Goal: Contribute content: Add original content to the website for others to see

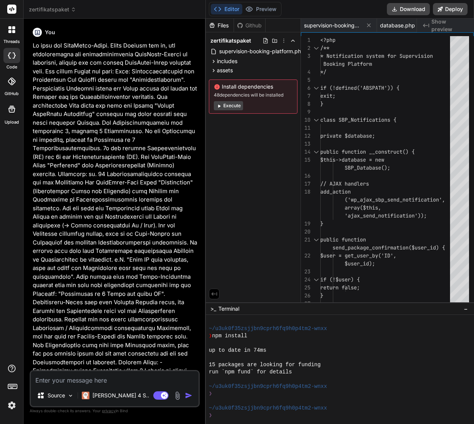
scroll to position [173, 0]
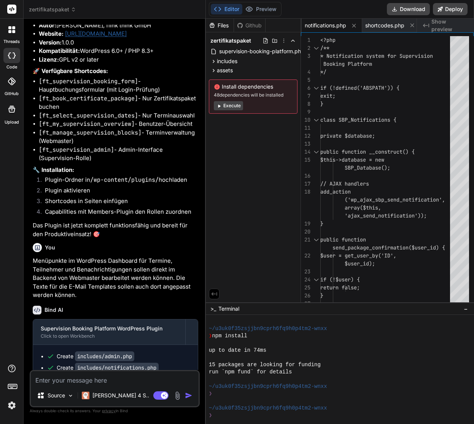
type textarea "x"
type textarea "'success' => true, 'message' => sprintf('%d Benachrichtigungen versendet.', $se…"
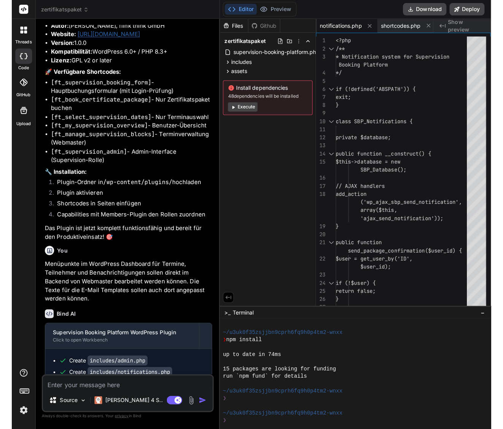
scroll to position [2871, 0]
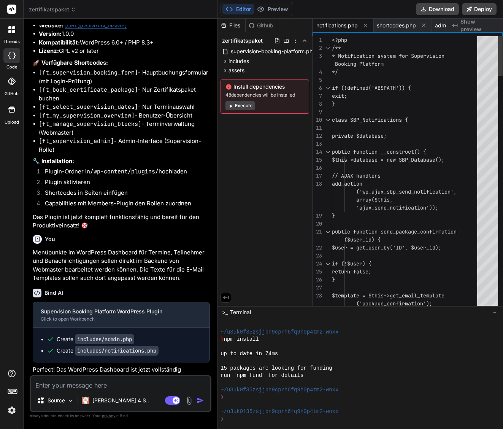
type textarea "x"
type textarea "wp_send_json(array( 'success' => true, 'message' => sprintf('%d Benachrichtigun…"
type textarea "x"
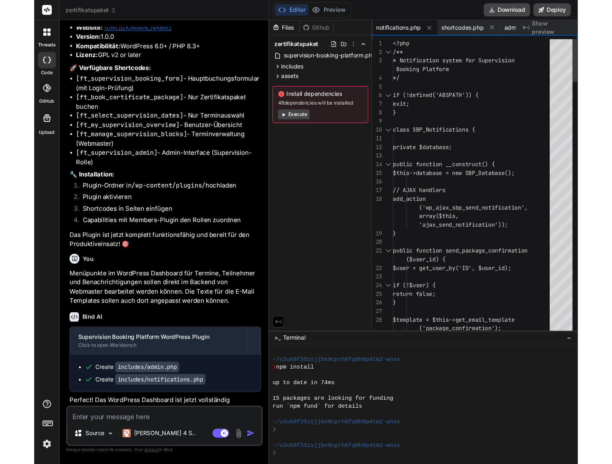
scroll to position [2653, 0]
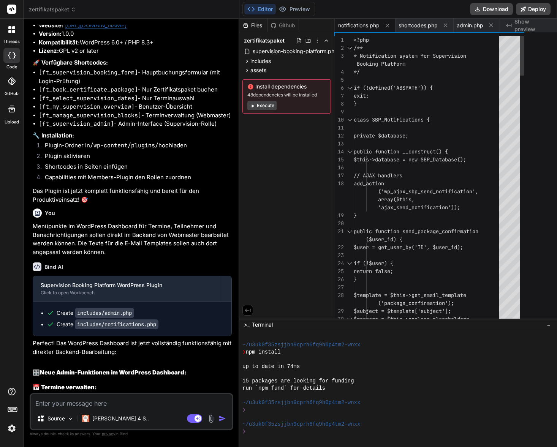
type textarea "versendet.', $sent_count) )); } }"
type textarea "x"
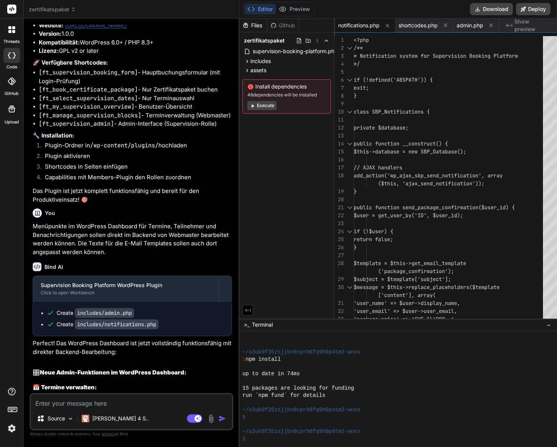
type textarea "} }"
type textarea "x"
type textarea "$subject, $message, $type); wp_send_json(array( 'success' => true, 'message' =>…"
type textarea "x"
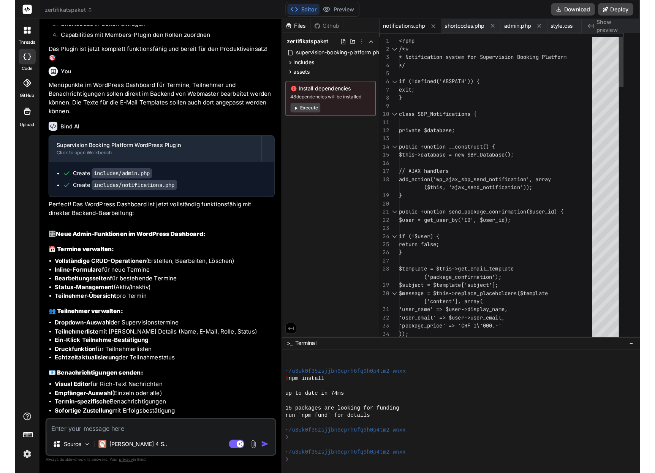
scroll to position [2510, 0]
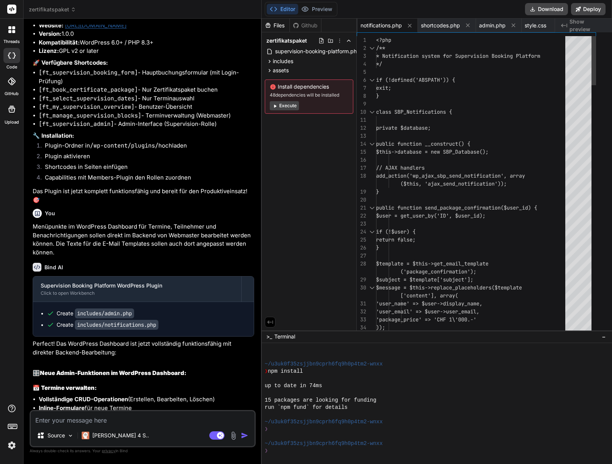
type textarea "'message' => sprintf('%d Benachrichtigungen versendet.', $sent_count) )); } }"
type textarea "x"
type textarea "$sent_count) )); } }"
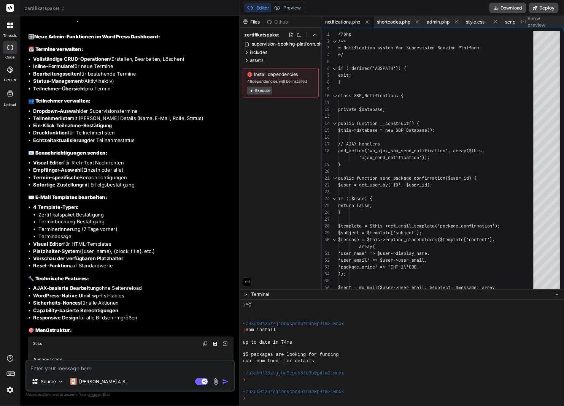
scroll to position [2850, 0]
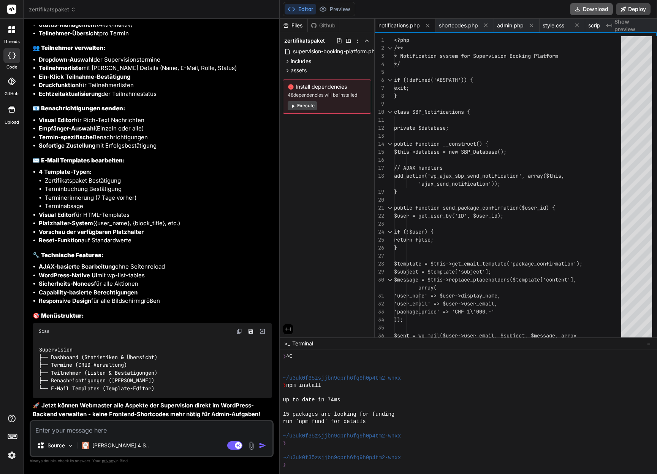
click at [473, 9] on button "Download" at bounding box center [591, 9] width 43 height 12
type textarea "x"
type textarea "versendet.', $sent_count) )); } }"
type textarea "x"
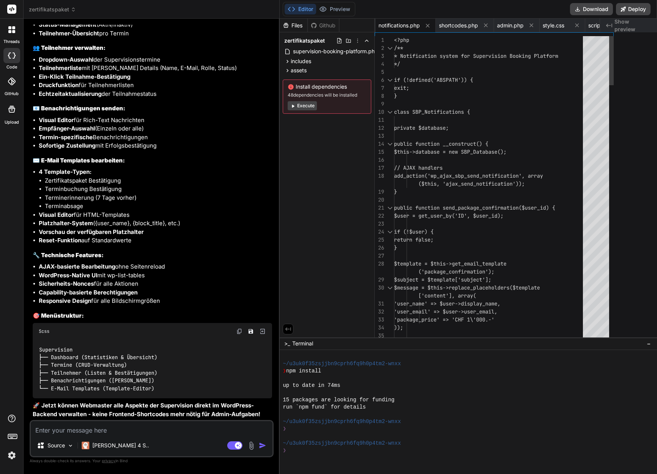
type textarea "}"
type textarea "x"
type textarea "'message' => sprintf('%d Benachrichtigungen versendet.', $sent_count) )); } }"
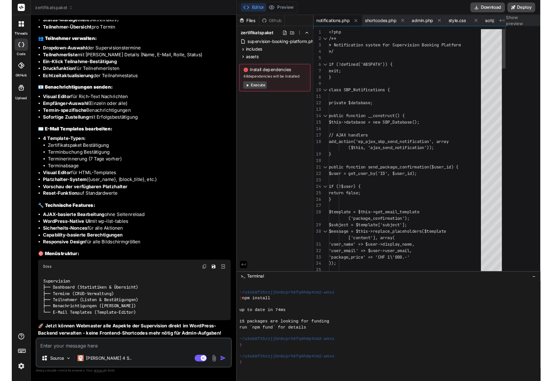
scroll to position [3096, 0]
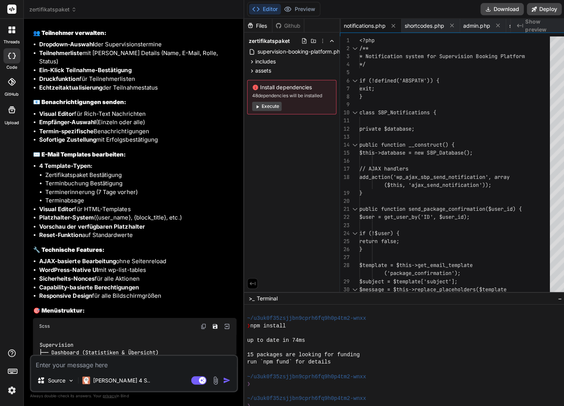
type textarea "x"
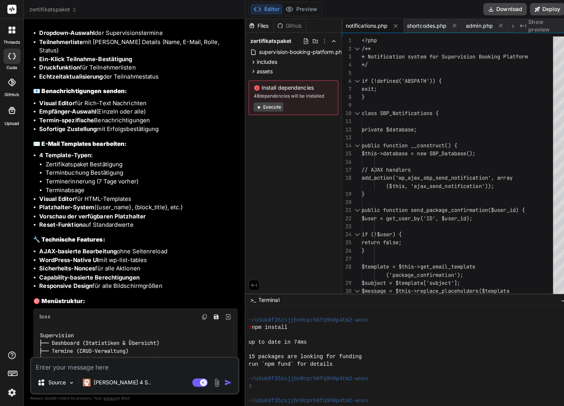
type textarea ")); } }"
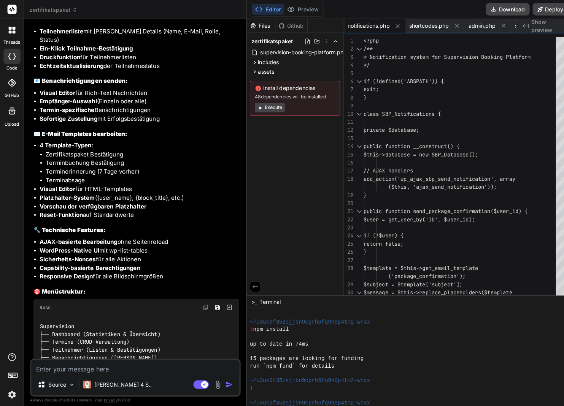
type textarea "x"
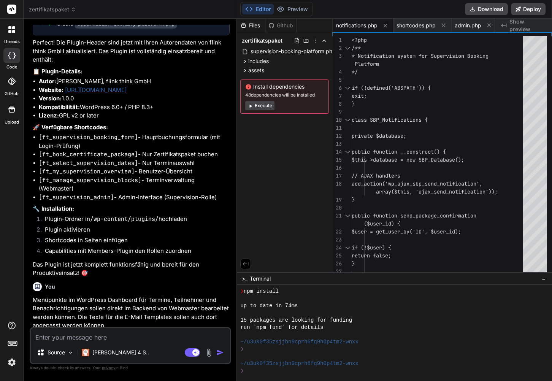
scroll to position [2612, 0]
click at [110, 176] on code "[ft_my_supervision_overview]" at bounding box center [87, 172] width 96 height 8
copy code "ft_my_supervision_overview"
click at [70, 336] on textarea at bounding box center [130, 335] width 199 height 14
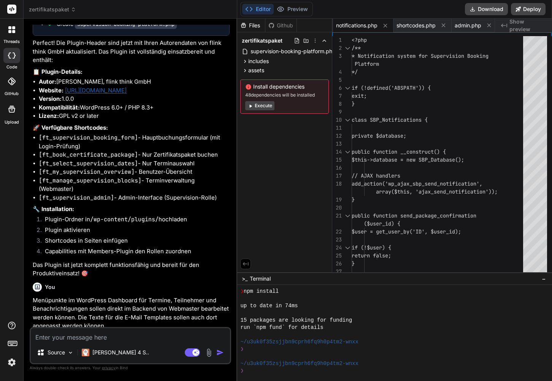
type textarea "H"
type textarea "x"
type textarea "Ha"
type textarea "x"
type textarea "Hat"
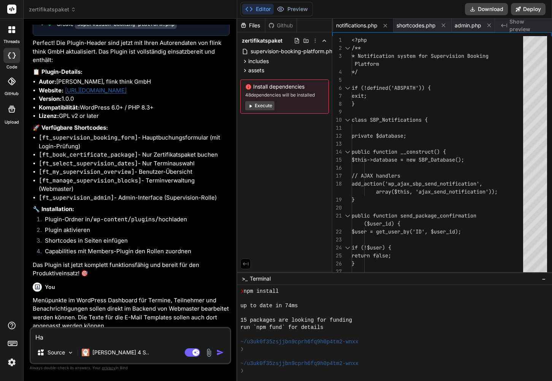
type textarea "x"
type textarea "Hat"
type textarea "x"
type textarea "Hat m"
type textarea "x"
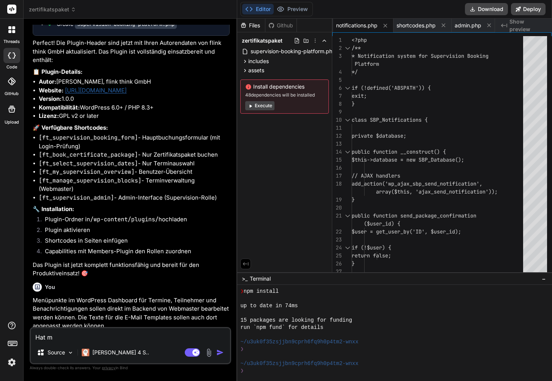
type textarea "Hat ma"
type textarea "x"
type textarea "Hat man"
type textarea "x"
type textarea "Hat man"
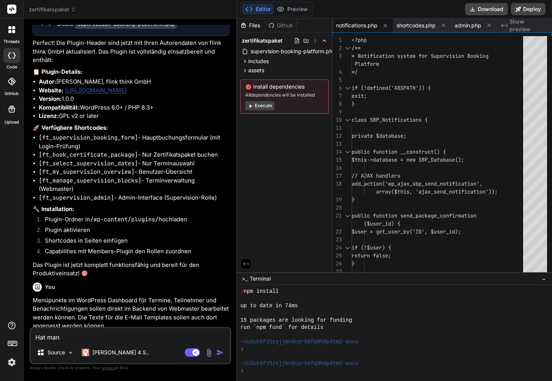
type textarea "x"
type textarea "Hat man d"
type textarea "x"
type textarea "Hat man da"
type textarea "x"
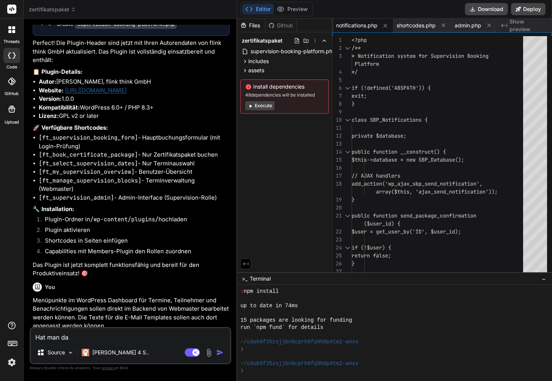
type textarea "Hat man das"
type textarea "x"
type textarea "Hat man das"
type textarea "x"
type textarea "Hat man das Z"
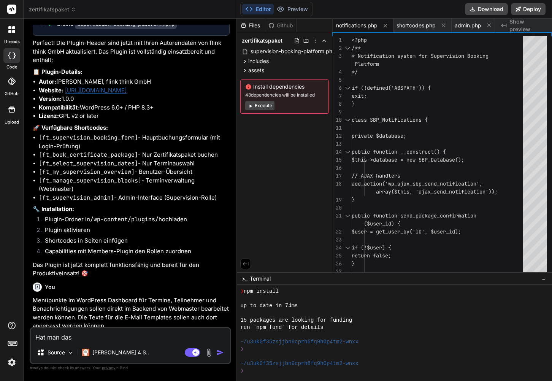
type textarea "x"
type textarea "Hat man das Ze"
type textarea "x"
type textarea "Hat man das Zer"
type textarea "x"
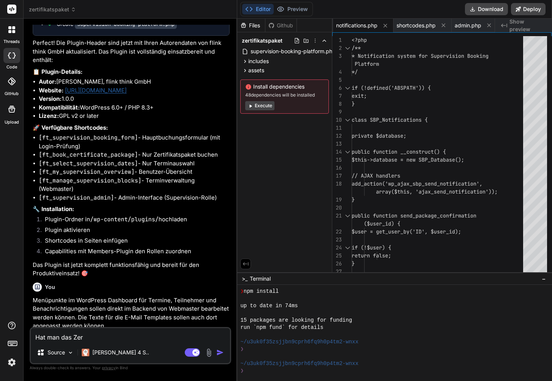
type textarea "Hat man das Zert"
type textarea "x"
type textarea "Hat man das Zerti"
type textarea "x"
type textarea "Hat man das Zertif"
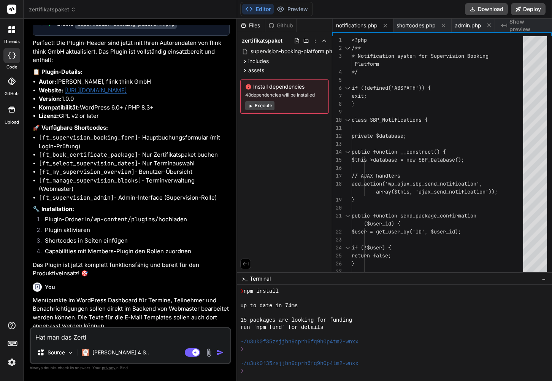
type textarea "x"
type textarea "Hat man das Zertifk"
type textarea "x"
type textarea "Hat man das Zertifka"
type textarea "x"
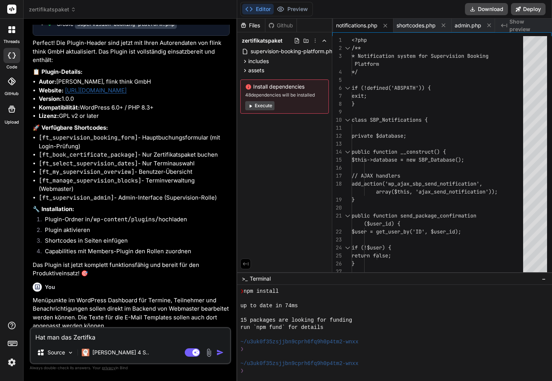
type textarea "Hat man das Zertifkat"
type textarea "x"
type textarea "Hat man das Zertifkat"
type textarea "x"
type textarea "Hat man das Zertifkat n"
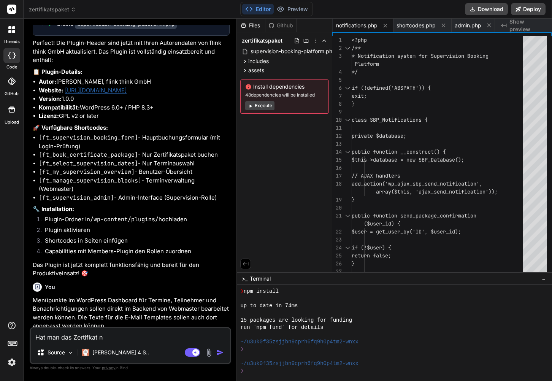
type textarea "x"
type textarea "Hat man das Zertifkat no"
type textarea "x"
type textarea "Hat man das Zertifkat noc"
type textarea "x"
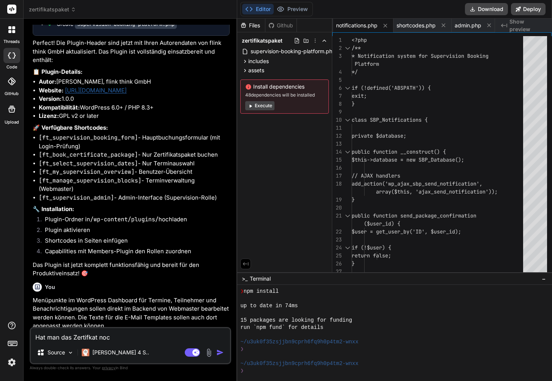
type textarea "Hat man das Zertifkat noch"
type textarea "x"
type textarea "Hat man das Zertifkat noch"
type textarea "x"
type textarea "Hat man das Zertifkat noch n"
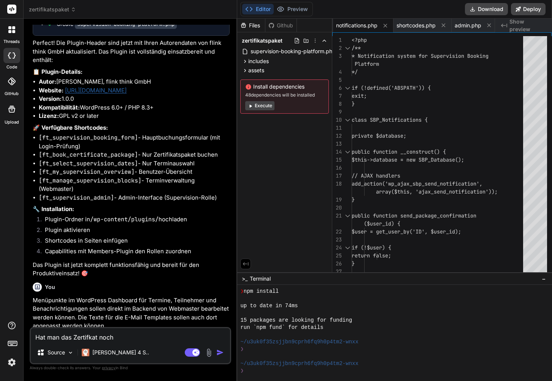
type textarea "x"
type textarea "Hat man das Zertifkat noch ni"
type textarea "x"
type textarea "Hat man das Zertifkat noch nic"
type textarea "x"
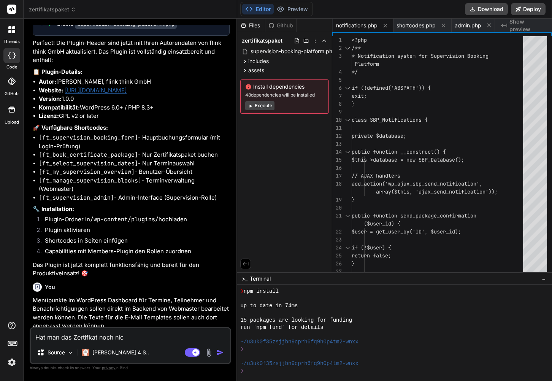
type textarea "Hat man das Zertifkat noch nich"
type textarea "x"
type textarea "Hat man das Zertifkat noch nicht"
type textarea "x"
type textarea "Hat man das Zertifkat noch nicht"
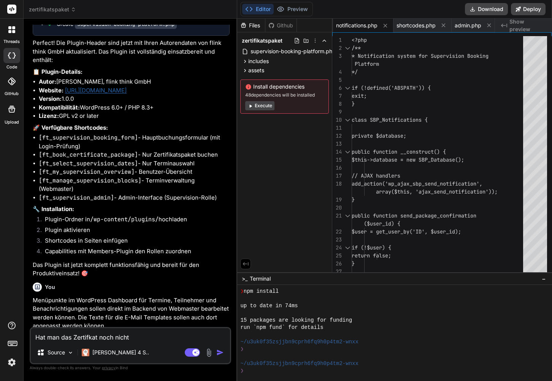
type textarea "x"
type textarea "Hat man das Zertifkat noch nicht g"
type textarea "x"
type textarea "Hat man das Zertifkat noch nicht ge"
type textarea "x"
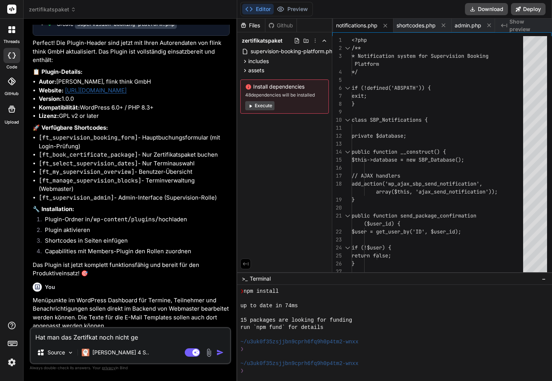
type textarea "Hat man das Zertifkat noch nicht geb"
type textarea "x"
type textarea "Hat man das Zertifkat noch nicht gebu"
type textarea "x"
type textarea "Hat man das Zertifkat noch nicht gebuc"
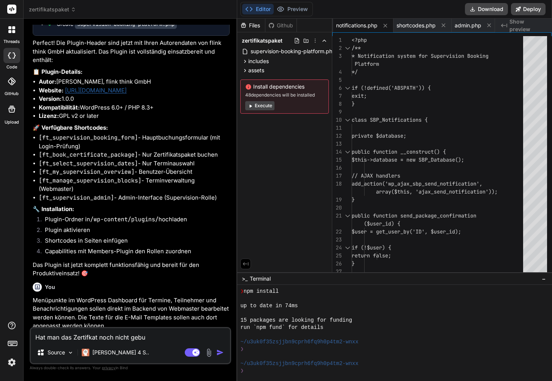
type textarea "x"
type textarea "Hat man das Zertifkat noch nicht gebuch"
type textarea "x"
type textarea "Hat man das Zertifkat noch nicht gebucht"
type textarea "x"
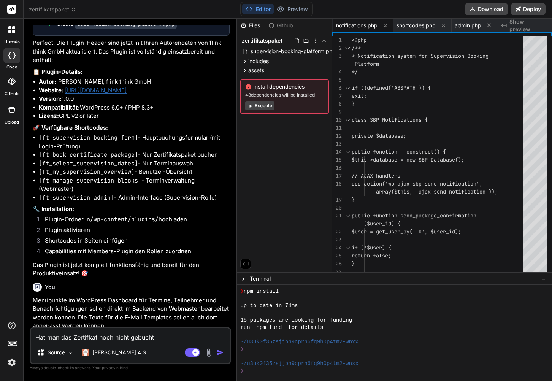
type textarea "Hat man das Zertifkat noch nicht gebucht,"
type textarea "x"
type textarea "Hat man das Zertifkat noch nicht gebucht,"
type textarea "x"
type textarea "Hat man das Zertifkat noch nicht gebucht, s"
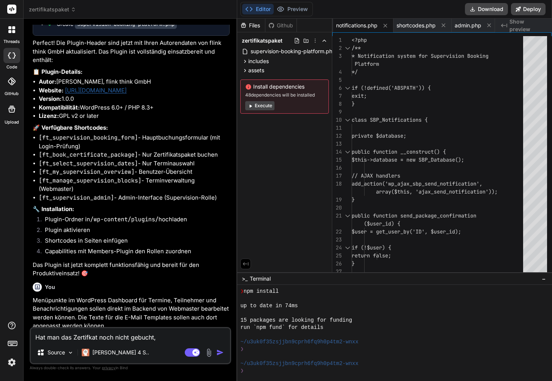
type textarea "x"
type textarea "Hat man das Zertifkat noch nicht gebucht, so"
type textarea "x"
type textarea "Hat man das Zertifkat noch nicht gebucht, sol"
type textarea "x"
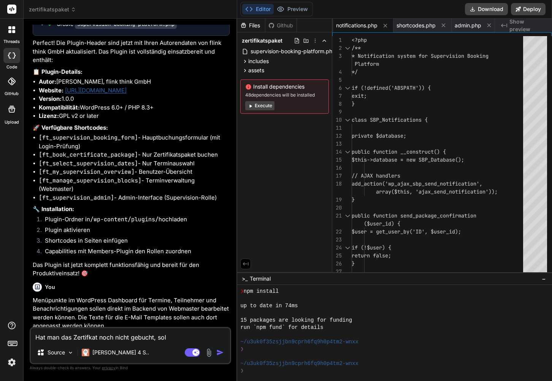
type textarea "Hat man das Zertifkat noch nicht gebucht, soll"
type textarea "x"
type textarea "Hat man das Zertifkat noch nicht gebucht, soll"
type textarea "x"
type textarea "Hat man das Zertifkat noch nicht gebucht, soll b"
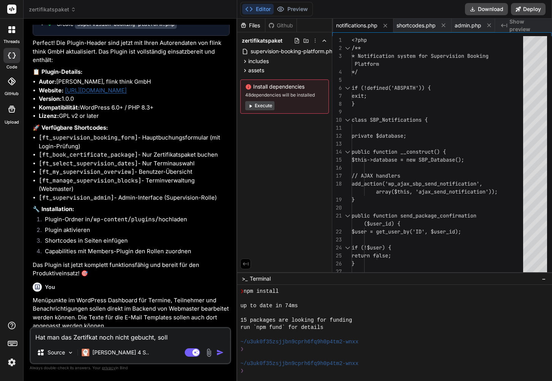
type textarea "x"
type textarea "Hat man das Zertifkat noch nicht gebucht, soll be"
type textarea "x"
type textarea "Hat man das Zertifkat noch nicht gebucht, soll bei"
type textarea "x"
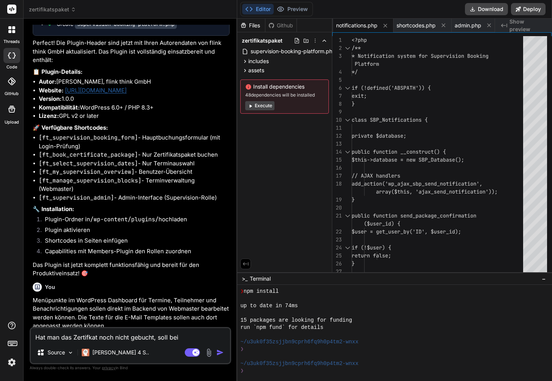
type textarea "Hat man das Zertifkat noch nicht gebucht, soll beim"
type textarea "x"
type textarea "Hat man das Zertifkat noch nicht gebucht, soll beim"
type textarea "x"
type textarea "Hat man das Zertifkat noch nicht gebucht, soll beim S"
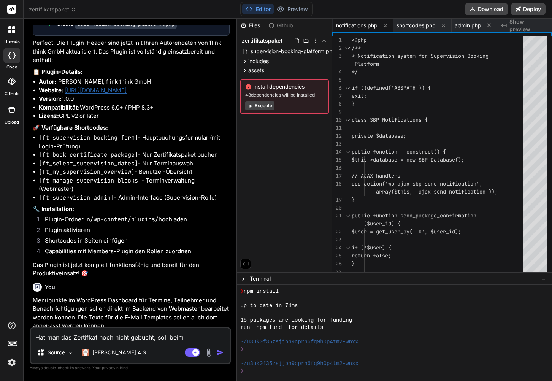
type textarea "x"
type textarea "Hat man das Zertifkat noch nicht gebucht, soll beim Sh"
type textarea "x"
type textarea "Hat man das Zertifkat noch nicht gebucht, soll beim Sho"
type textarea "x"
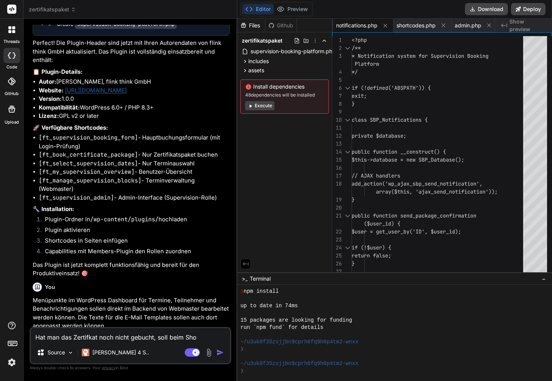
type textarea "Hat man das Zertifkat noch nicht gebucht, soll beim Shop"
type textarea "x"
type textarea "Hat man das Zertifkat noch nicht gebucht, soll beim Shopr"
type textarea "x"
type textarea "Hat man das Zertifkat noch nicht gebucht, soll beim Shop"
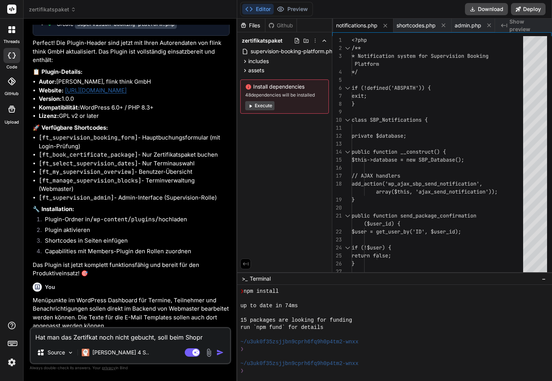
type textarea "x"
type textarea "Hat man das Zertifkat noch nicht gebucht, soll beim Sho"
type textarea "x"
type textarea "Hat man das Zertifkat noch nicht gebucht, soll beim Shor"
type textarea "x"
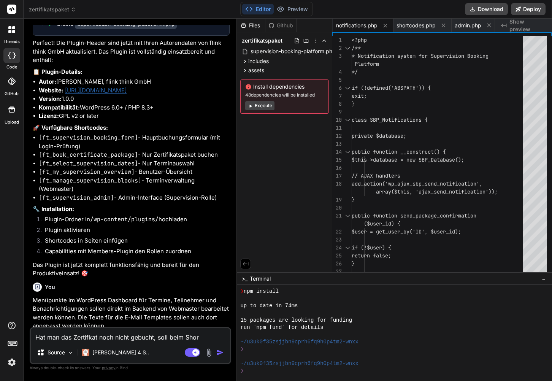
type textarea "Hat man das Zertifkat noch nicht gebucht, soll beim Short"
type textarea "x"
type textarea "Hat man das Zertifkat noch nicht gebucht, soll beim Shortc"
type textarea "x"
type textarea "Hat man das Zertifkat noch nicht gebucht, soll beim Shortco"
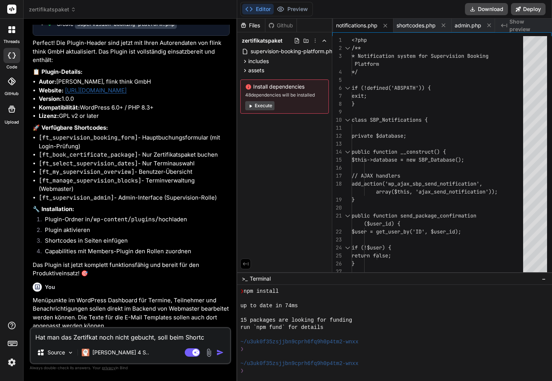
type textarea "x"
type textarea "Hat man das Zertifkat noch nicht gebucht, soll beim Shortcod"
type textarea "x"
type textarea "Hat man das Zertifkat noch nicht gebucht, soll beim Shortcode"
type textarea "x"
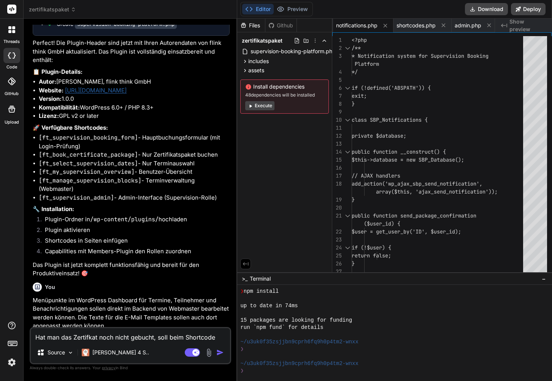
type textarea "Hat man das Zertifkat noch nicht gebucht, soll beim Shortcode"
type textarea "x"
paste textarea "[ft_my_supervision_overview]"
type textarea "Hat man das Zertifkat noch nicht gebucht, soll beim Shortcode [ft_my_supervisio…"
type textarea "x"
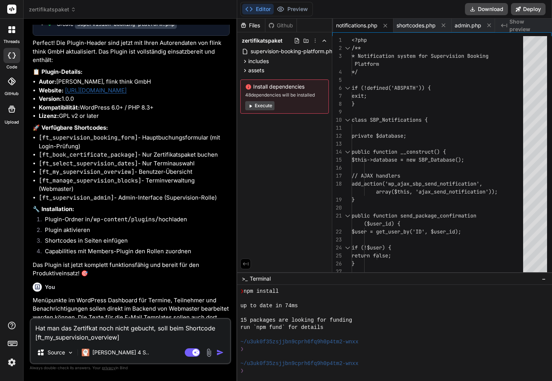
type textarea "Hat man das Zertifkat noch nicht gebucht, soll beim Shortcode [ft_my_supervisio…"
type textarea "x"
type textarea "Hat man das Zertifkat noch nicht gebucht, soll beim Shortcode [ft_my_supervisio…"
type textarea "x"
type textarea "Hat man das Zertifkat noch nicht gebucht, soll beim Shortcode [ft_my_supervisio…"
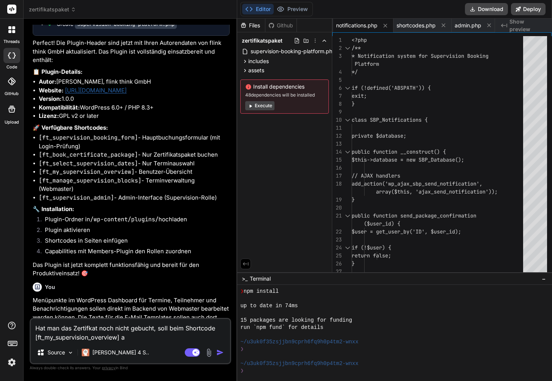
type textarea "x"
type textarea "Hat man das Zertifkat noch nicht gebucht, soll beim Shortcode [ft_my_supervisio…"
type textarea "x"
type textarea "Hat man das Zertifkat noch nicht gebucht, soll beim Shortcode [ft_my_supervisio…"
type textarea "x"
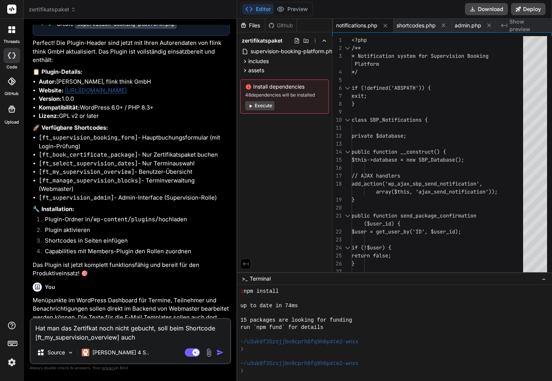
type textarea "Hat man das Zertifkat noch nicht gebucht, soll beim Shortcode [ft_my_supervisio…"
type textarea "x"
type textarea "Hat man das Zertifkat noch nicht gebucht, soll beim Shortcode [ft_my_supervisio…"
type textarea "x"
type textarea "Hat man das Zertifkat noch nicht gebucht, soll beim Shortcode [ft_my_supervisio…"
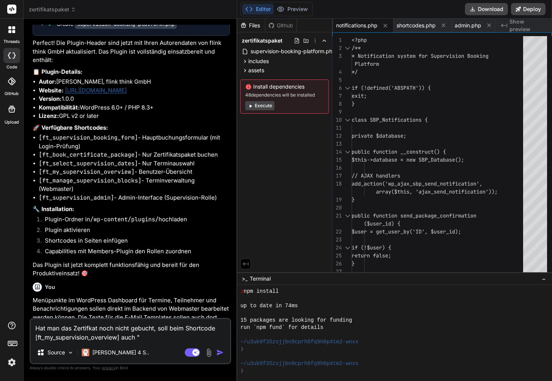
type textarea "x"
type textarea "Hat man das Zertifkat noch nicht gebucht, soll beim Shortcode [ft_my_supervisio…"
type textarea "x"
type textarea "Hat man das Zertifkat noch nicht gebucht, soll beim Shortcode [ft_my_supervisio…"
type textarea "x"
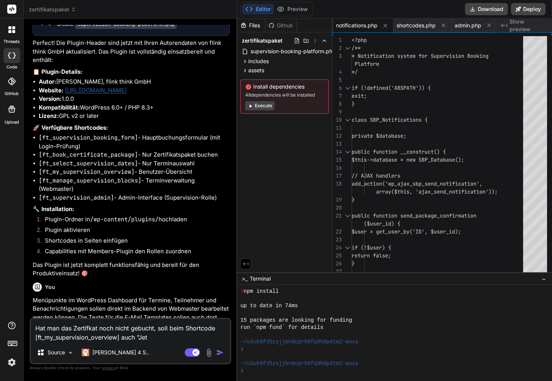
type textarea "Hat man das Zertifkat noch nicht gebucht, soll beim Shortcode [ft_my_supervisio…"
type textarea "x"
type textarea "Hat man das Zertifkat noch nicht gebucht, soll beim Shortcode [ft_my_supervisio…"
type textarea "x"
type textarea "Hat man das Zertifkat noch nicht gebucht, soll beim Shortcode [ft_my_supervisio…"
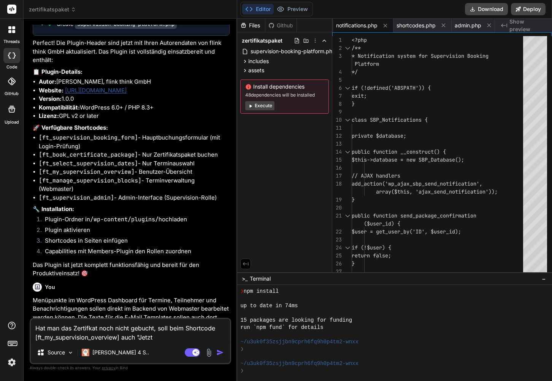
type textarea "x"
type textarea "Hat man das Zertifkat noch nicht gebucht, soll beim Shortcode [ft_my_supervisio…"
type textarea "x"
type textarea "Hat man das Zertifkat noch nicht gebucht, soll beim Shortcode [ft_my_supervisio…"
type textarea "x"
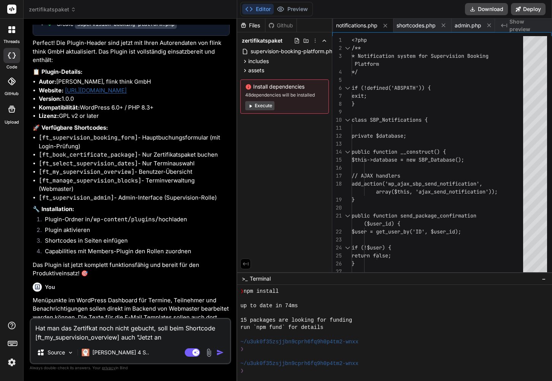
type textarea "Hat man das Zertifkat noch nicht gebucht, soll beim Shortcode [ft_my_supervisio…"
type textarea "x"
type textarea "Hat man das Zertifkat noch nicht gebucht, soll beim Shortcode [ft_my_supervisio…"
type textarea "x"
type textarea "Hat man das Zertifkat noch nicht gebucht, soll beim Shortcode [ft_my_supervisio…"
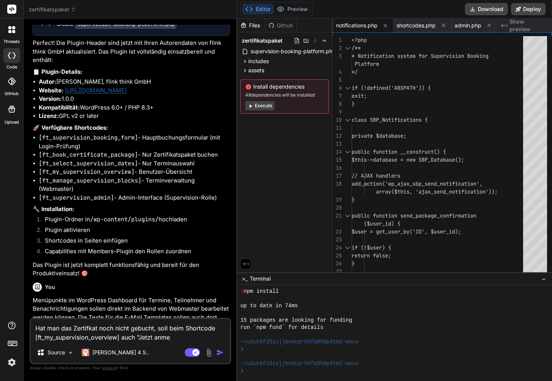
type textarea "x"
type textarea "Hat man das Zertifkat noch nicht gebucht, soll beim Shortcode [ft_my_supervisio…"
type textarea "x"
type textarea "Hat man das Zertifkat noch nicht gebucht, soll beim Shortcode [ft_my_supervisio…"
type textarea "x"
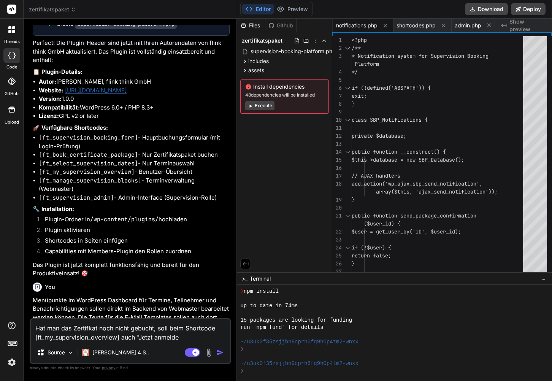
type textarea "Hat man das Zertifkat noch nicht gebucht, soll beim Shortcode [ft_my_supervisio…"
type textarea "x"
click at [140, 339] on textarea "Hat man das Zertifkat noch nicht gebucht, soll beim Shortcode [ft_my_supervisio…" at bounding box center [130, 330] width 199 height 23
drag, startPoint x: 136, startPoint y: 338, endPoint x: 187, endPoint y: 338, distance: 50.9
click at [187, 338] on textarea "Hat man das Zertifkat noch nicht gebucht, soll beim Shortcode [ft_my_supervisio…" at bounding box center [130, 330] width 199 height 23
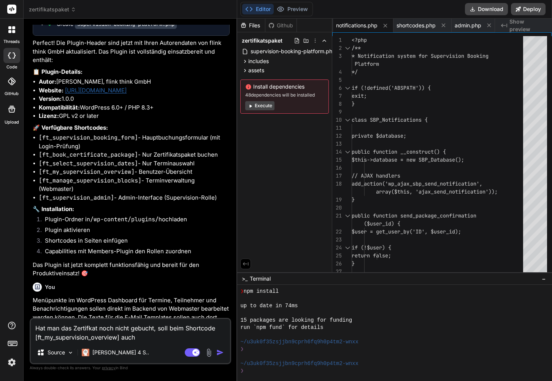
paste textarea "Supervision Zertifikatspaket"
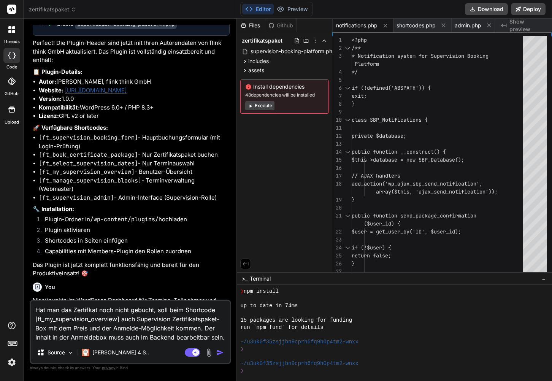
click at [168, 333] on textarea "Hat man das Zertifkat noch nicht gebucht, soll beim Shortcode [ft_my_supervisio…" at bounding box center [130, 321] width 199 height 41
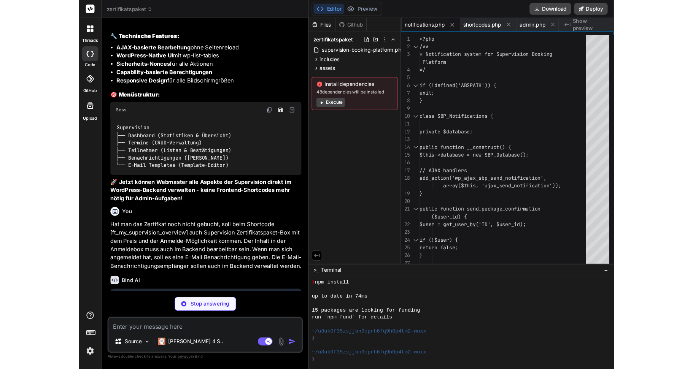
scroll to position [3319, 0]
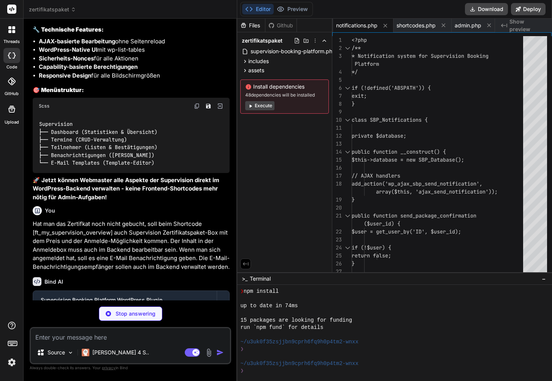
click at [285, 28] on div "Github" at bounding box center [280, 26] width 31 height 8
click at [314, 40] on icon at bounding box center [315, 41] width 6 height 6
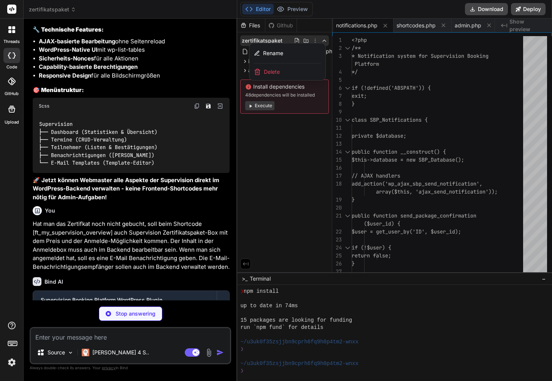
click at [317, 24] on div at bounding box center [394, 200] width 315 height 362
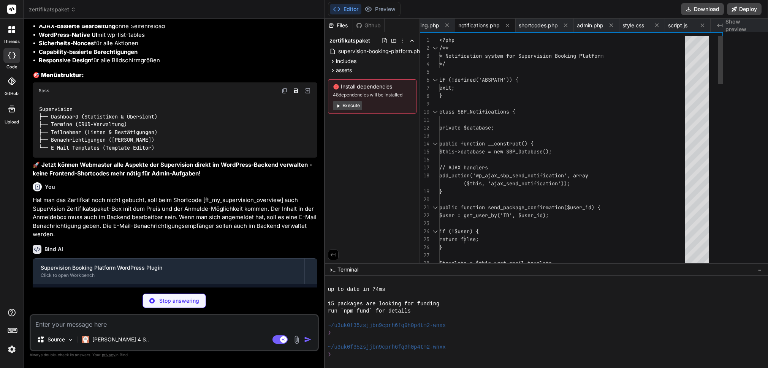
scroll to position [0, 145]
